Goal: Obtain resource: Obtain resource

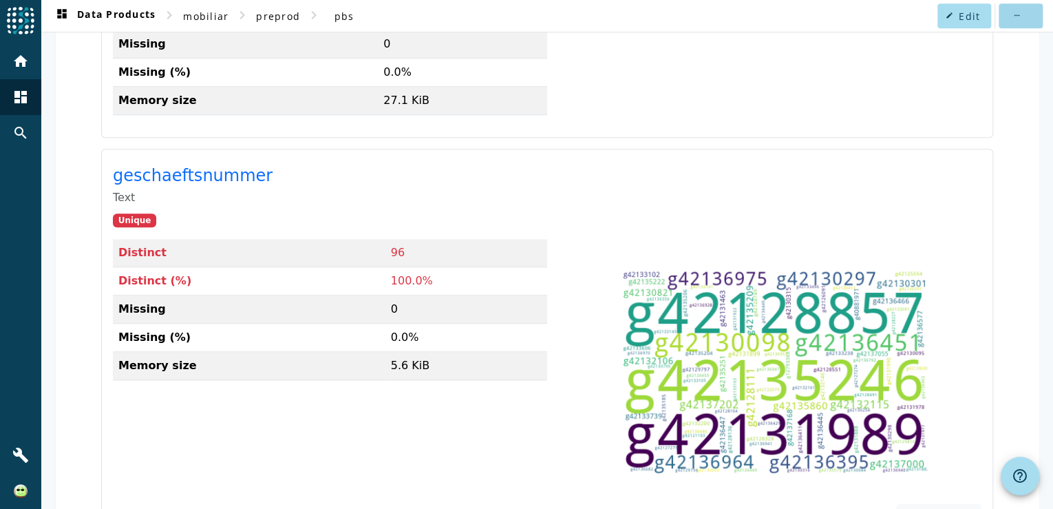
click at [1003, 21] on span at bounding box center [1021, 15] width 44 height 33
click at [731, 156] on div at bounding box center [526, 254] width 1053 height 509
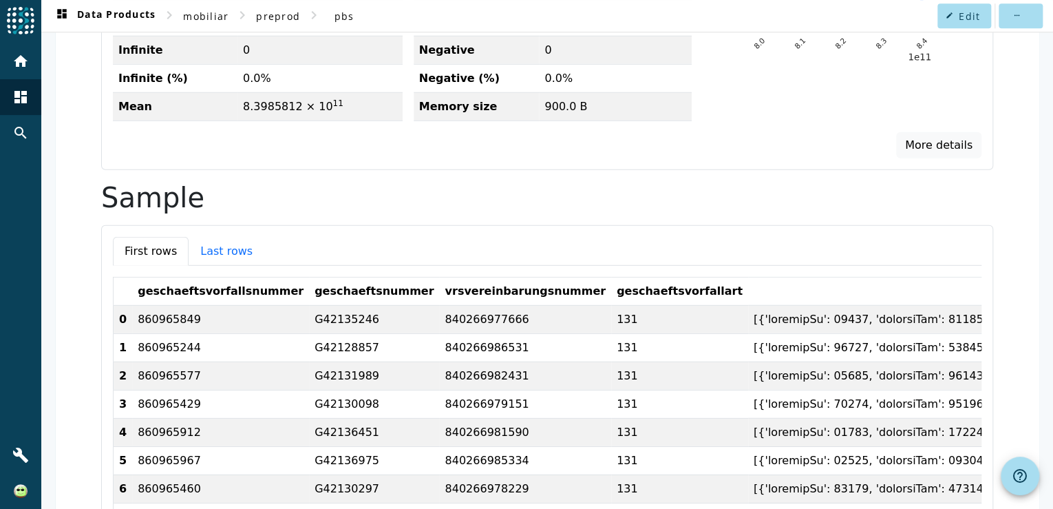
scroll to position [1101, 0]
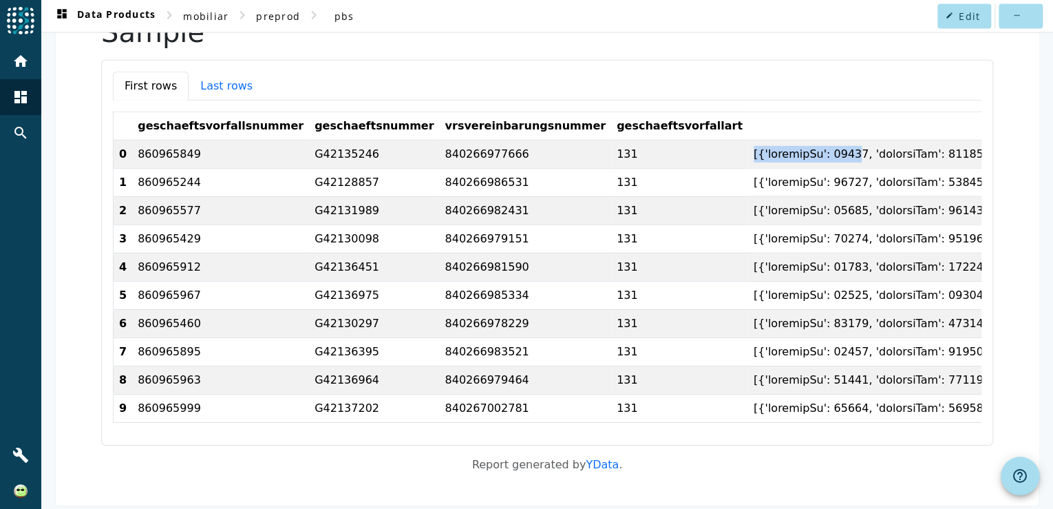
drag, startPoint x: 641, startPoint y: 151, endPoint x: 732, endPoint y: 147, distance: 91.7
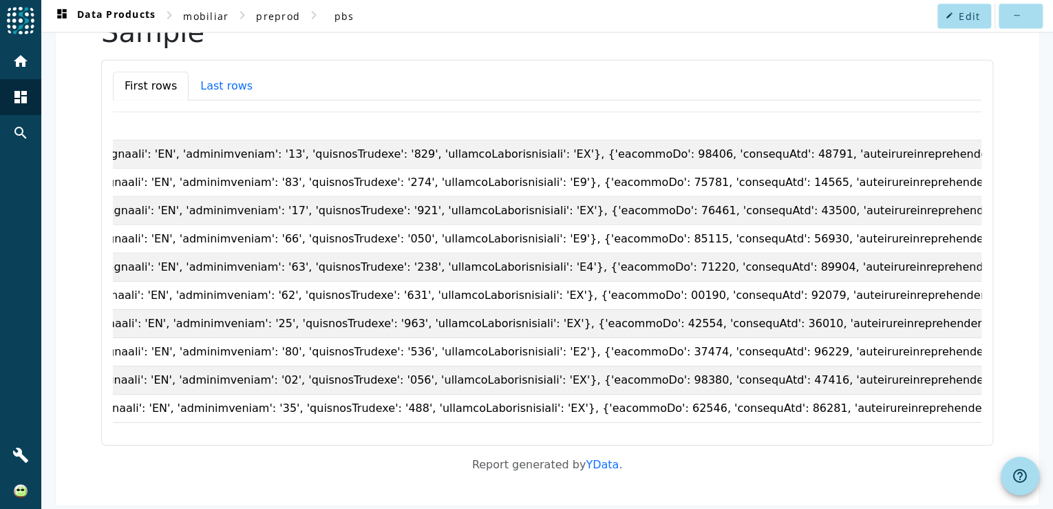
scroll to position [0, 0]
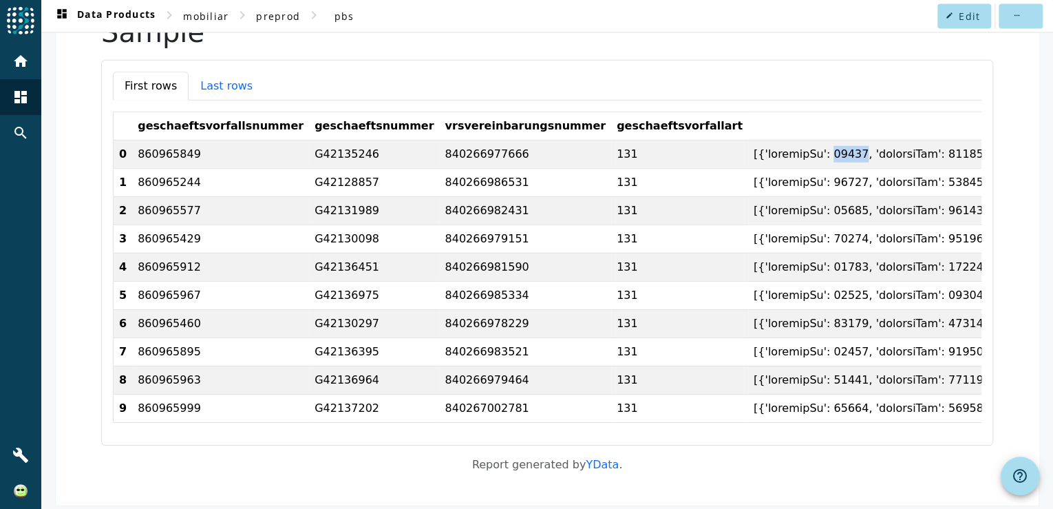
click at [114, 149] on th "0" at bounding box center [123, 153] width 19 height 28
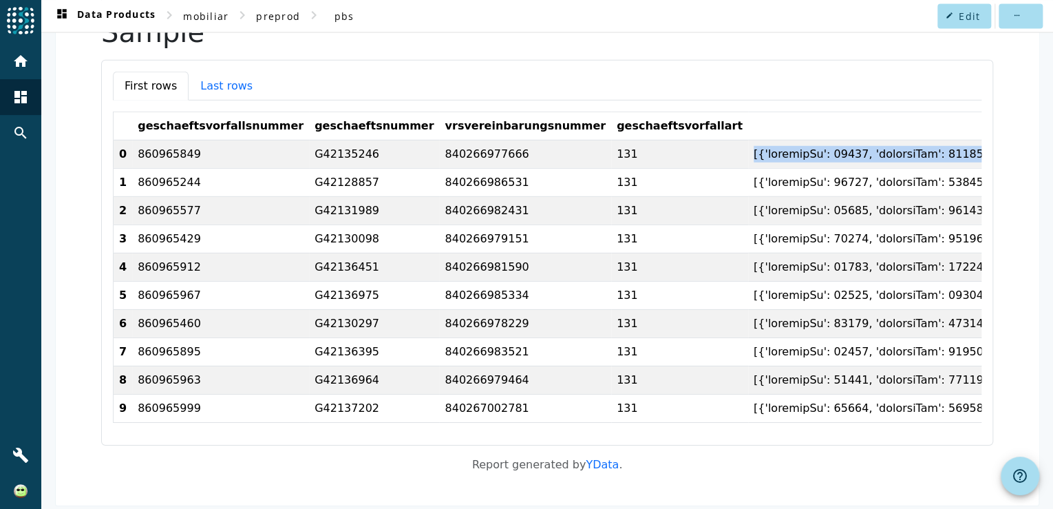
copy td "[{'loremipSu': 98139, 'dolorsiTam': 34799, 'consecteturadipiscinge': 4, 'seddoe…"
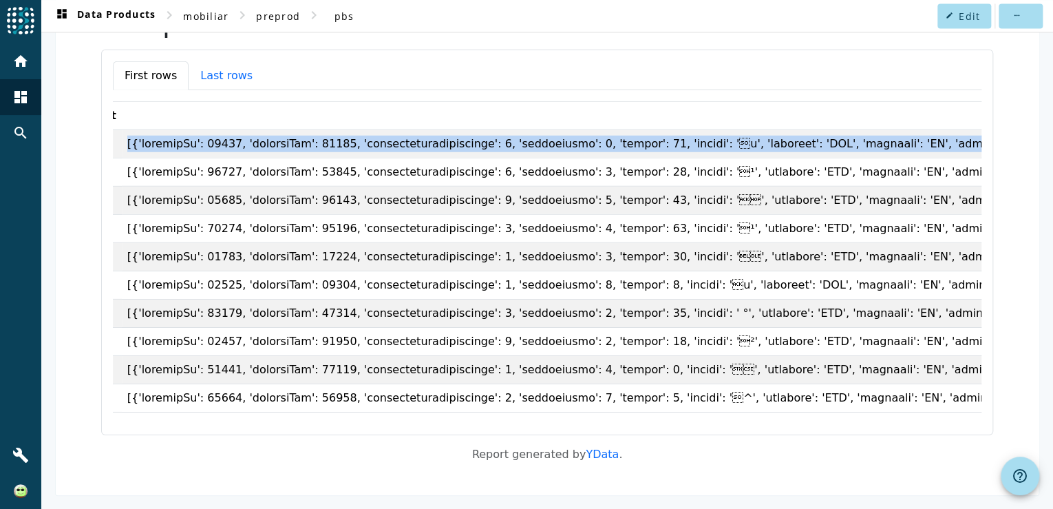
scroll to position [1082, 0]
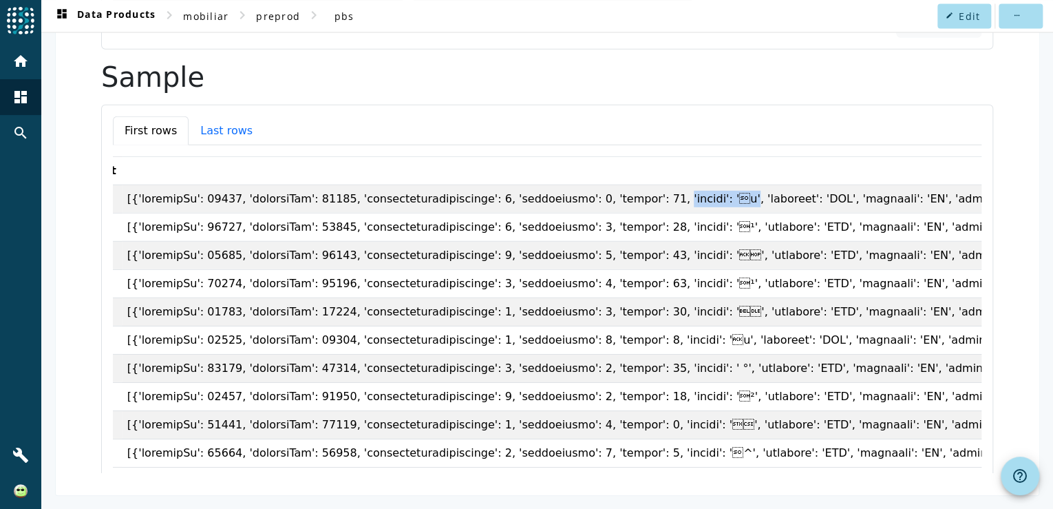
drag, startPoint x: 493, startPoint y: 192, endPoint x: 552, endPoint y: 187, distance: 58.7
copy td "'betrag': 'i'"
